Goal: Register for event/course

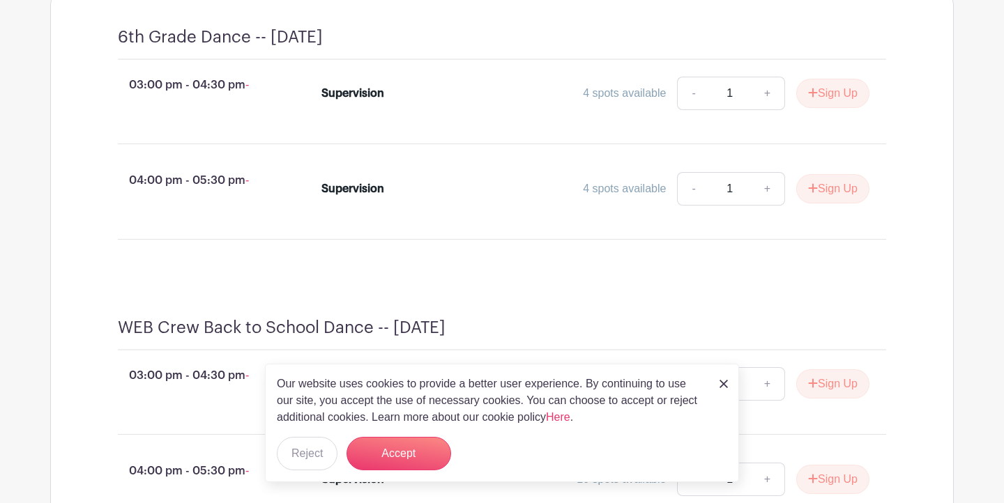
scroll to position [625, 0]
click at [721, 381] on img at bounding box center [723, 384] width 8 height 8
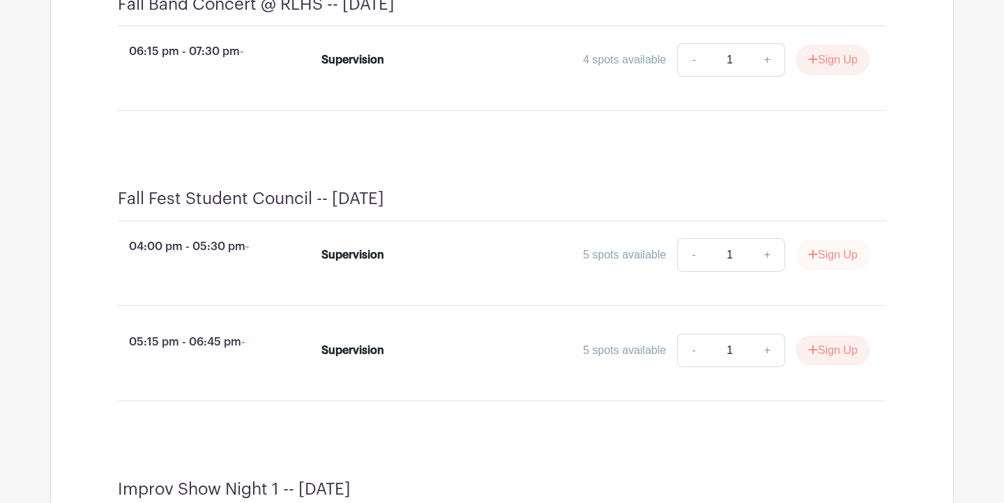
scroll to position [1384, 0]
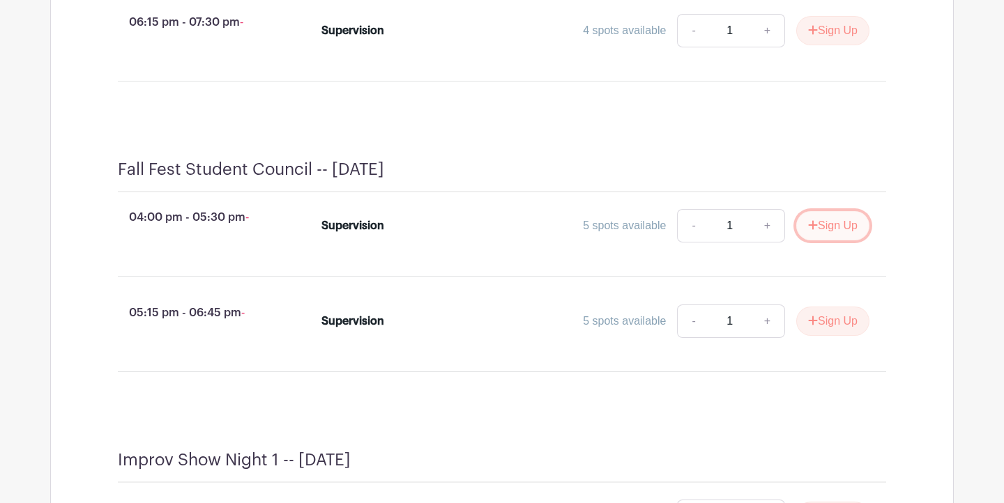
click at [820, 240] on button "Sign Up" at bounding box center [832, 225] width 73 height 29
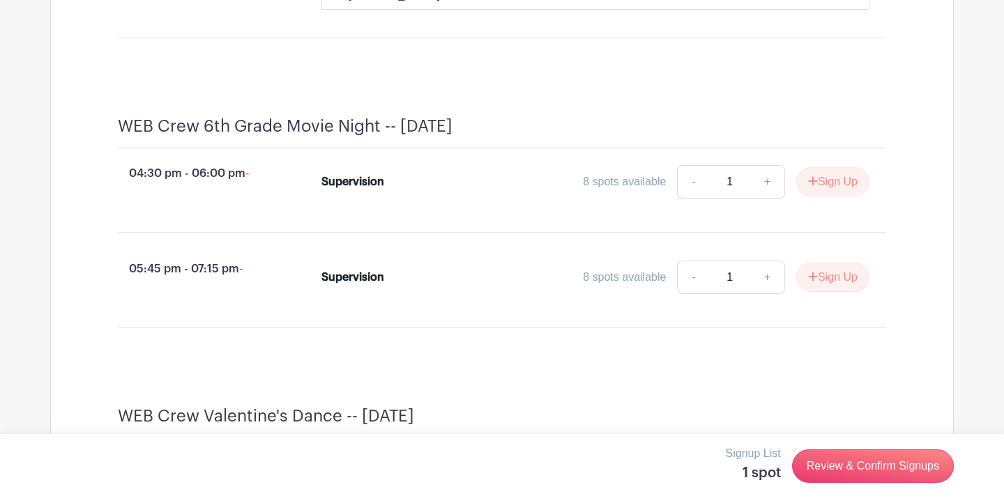
scroll to position [2446, 0]
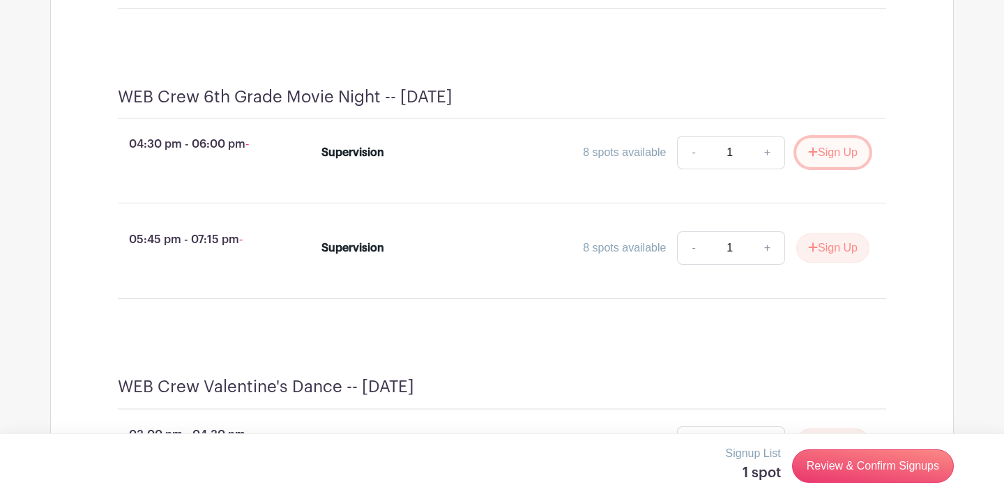
click at [829, 165] on button "Sign Up" at bounding box center [832, 152] width 73 height 29
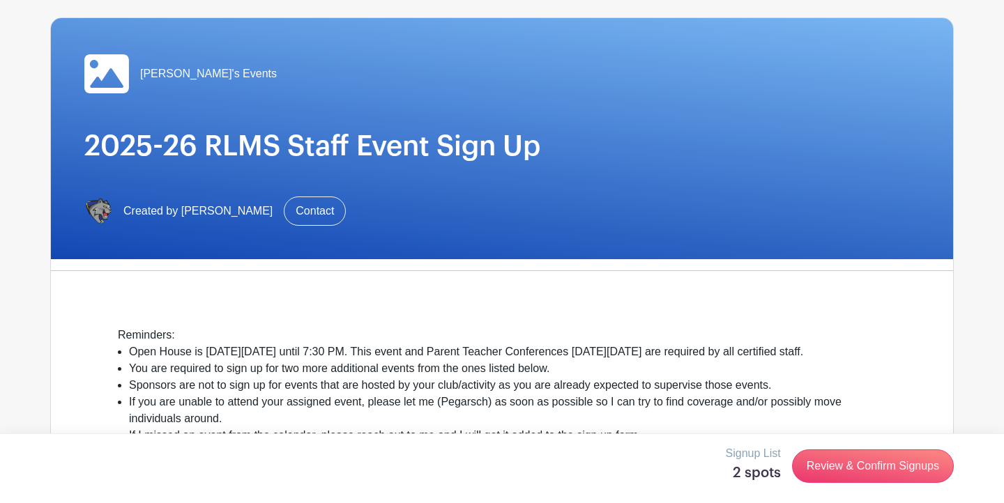
scroll to position [0, 0]
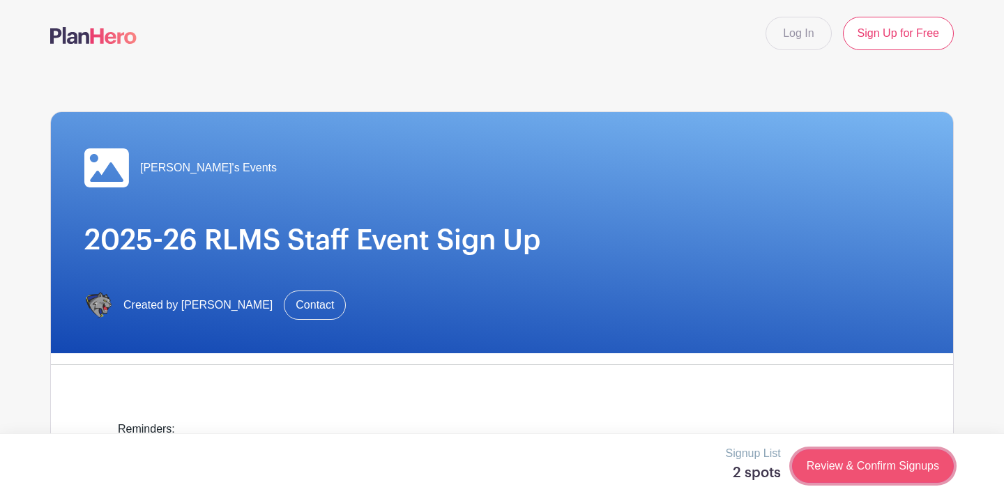
click at [858, 470] on link "Review & Confirm Signups" at bounding box center [873, 466] width 162 height 33
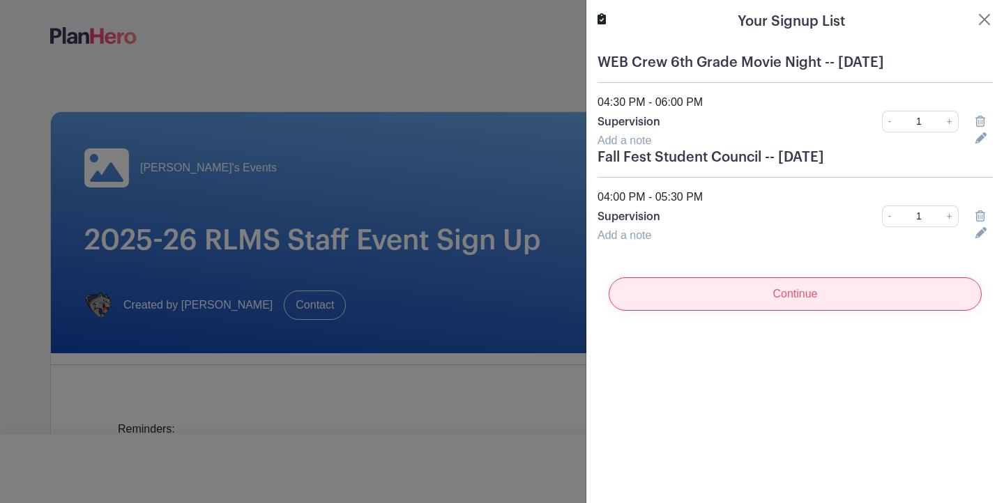
click at [795, 290] on input "Continue" at bounding box center [794, 293] width 373 height 33
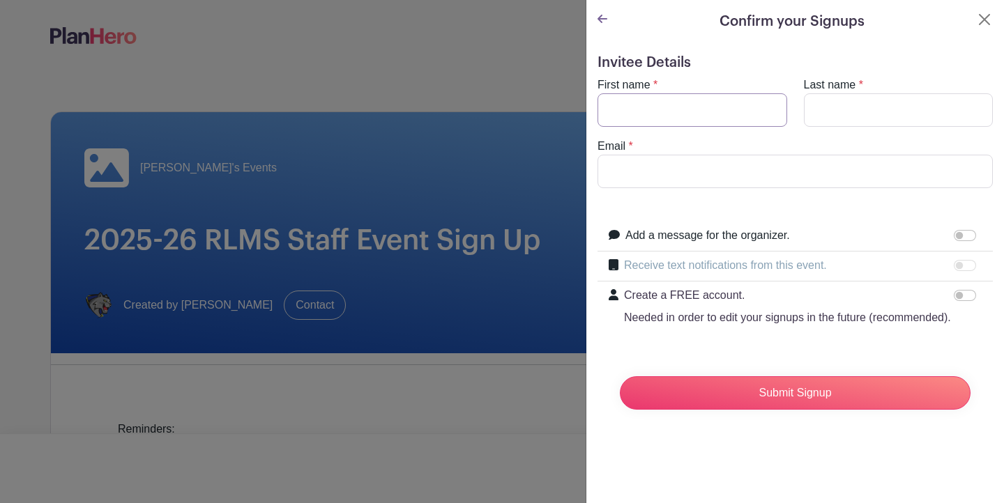
click at [699, 118] on input "First name" at bounding box center [692, 109] width 190 height 33
type input "i"
type input "[PERSON_NAME]"
type input "Vandeville"
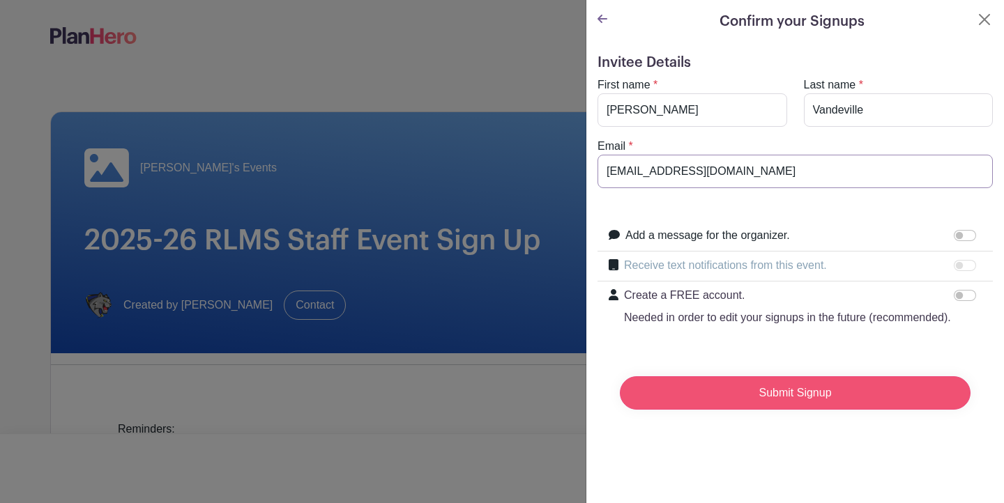
type input "[EMAIL_ADDRESS][DOMAIN_NAME]"
click at [879, 381] on input "Submit Signup" at bounding box center [795, 392] width 351 height 33
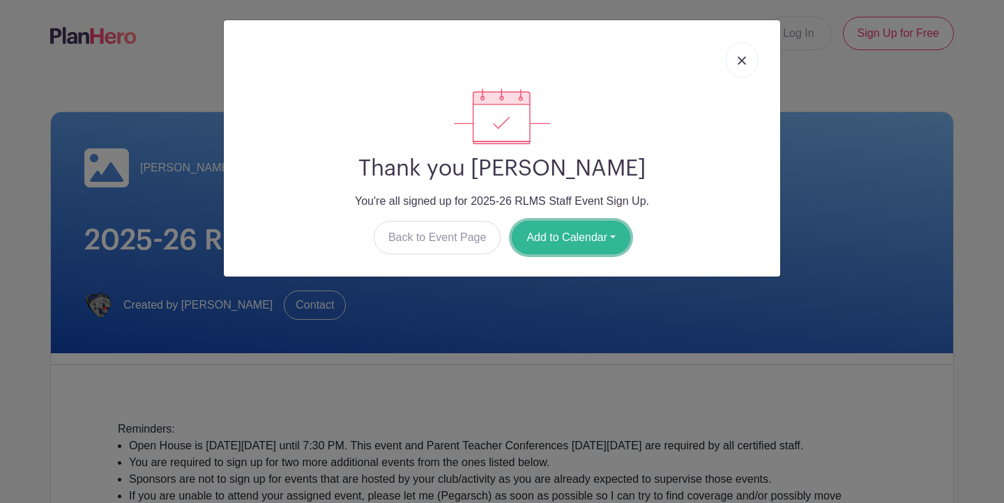
click at [554, 239] on button "Add to Calendar" at bounding box center [571, 237] width 118 height 33
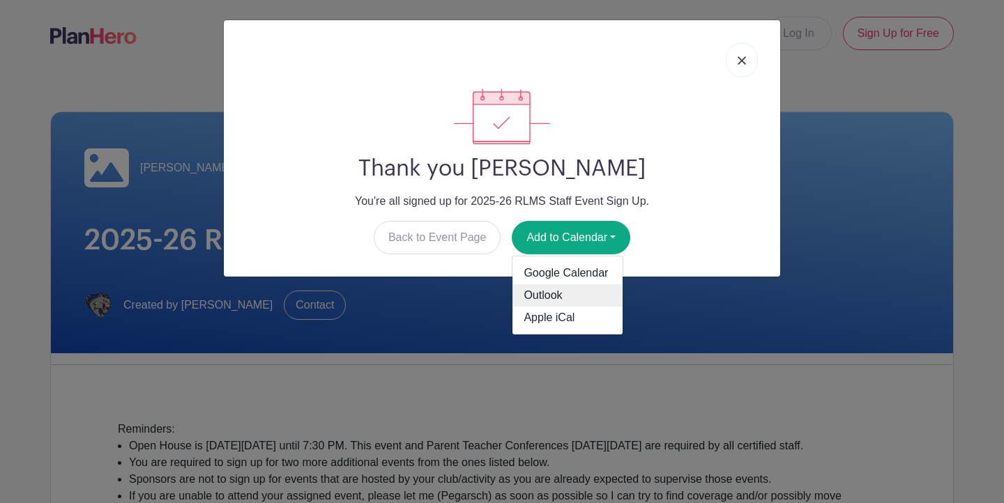
click at [548, 296] on link "Outlook" at bounding box center [567, 295] width 110 height 22
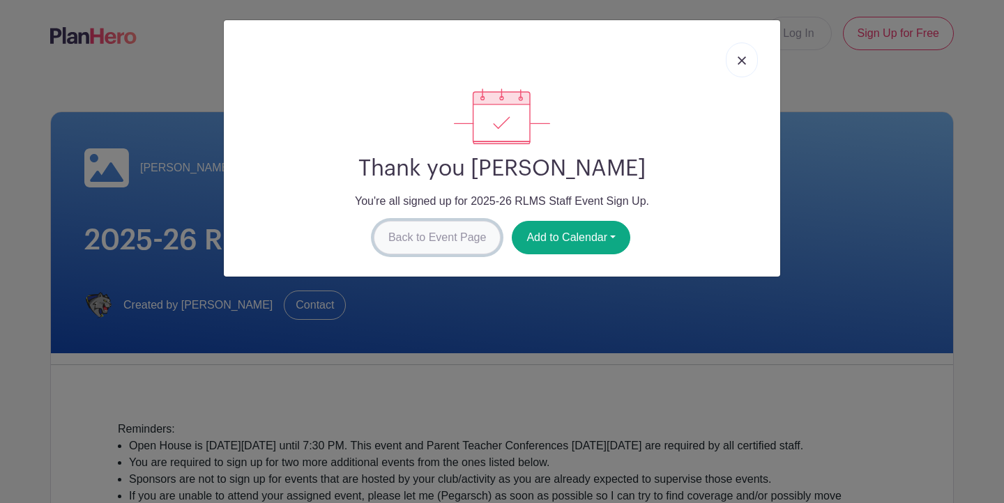
click at [417, 238] on link "Back to Event Page" at bounding box center [438, 237] width 128 height 33
click at [417, 238] on h1 "2025-26 RLMS Staff Event Sign Up" at bounding box center [501, 240] width 835 height 33
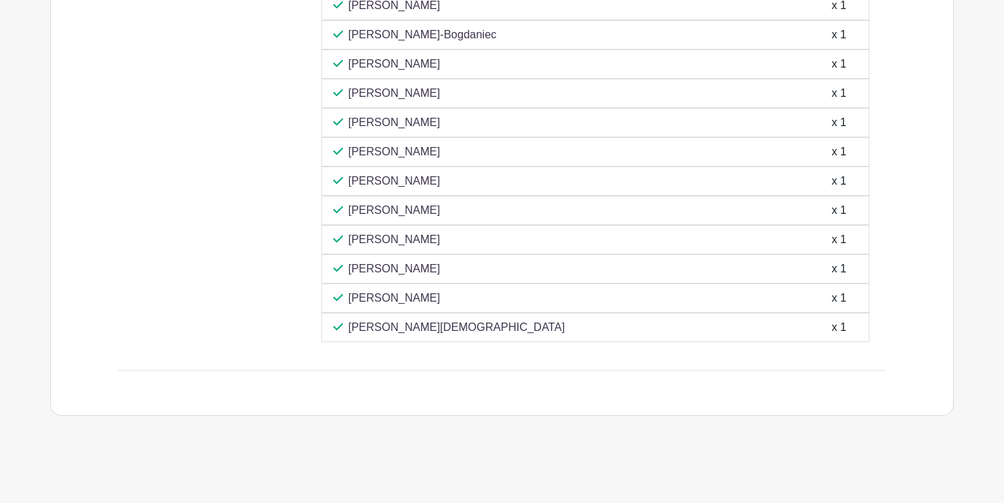
scroll to position [7389, 0]
